Goal: Information Seeking & Learning: Learn about a topic

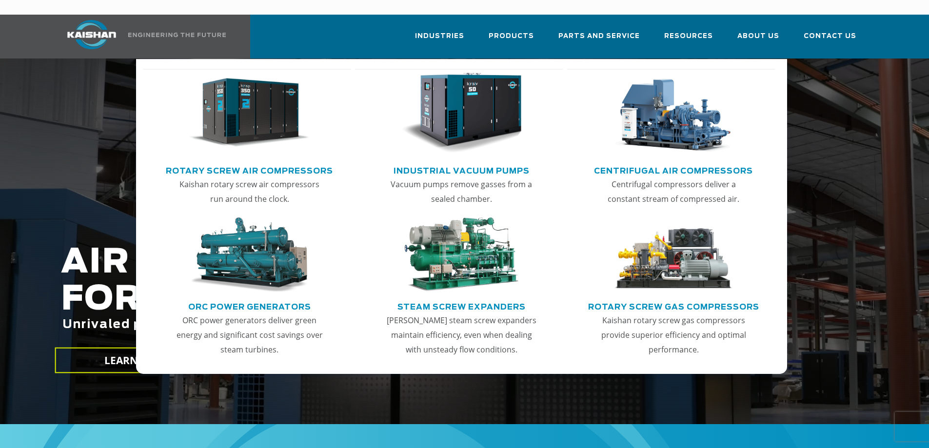
click at [276, 162] on link "Rotary Screw Air Compressors" at bounding box center [249, 169] width 167 height 15
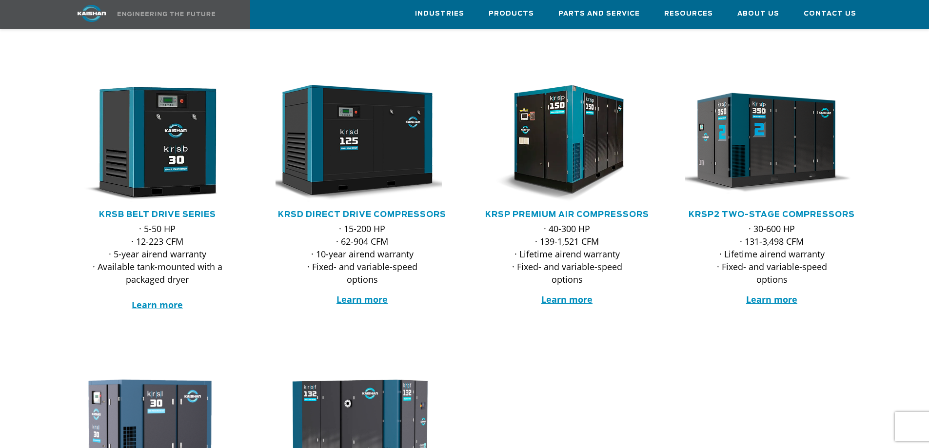
scroll to position [80, 0]
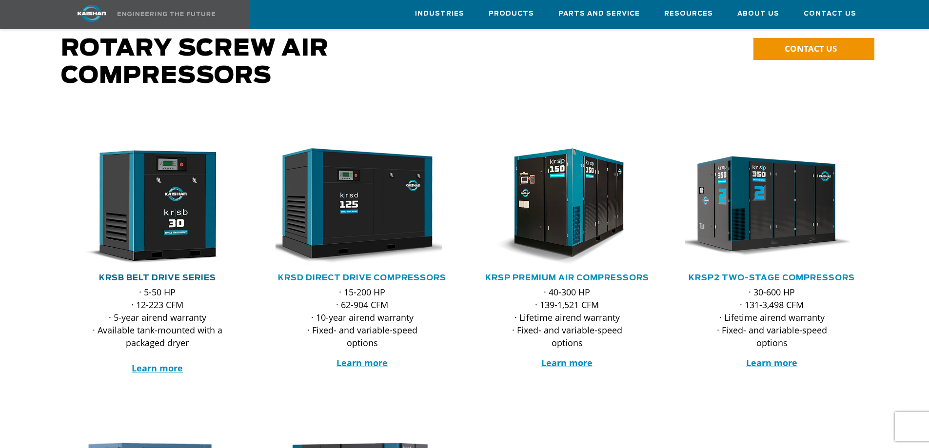
click at [149, 274] on link "KRSB Belt Drive Series" at bounding box center [157, 278] width 117 height 8
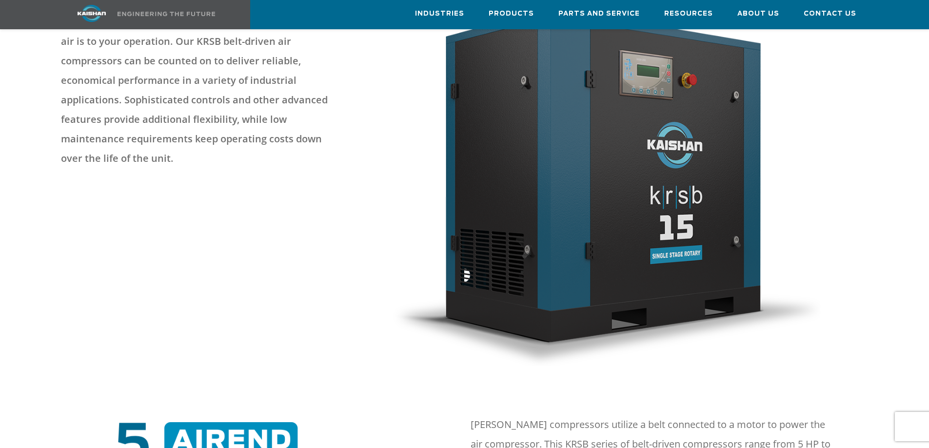
scroll to position [160, 0]
